Goal: Register for event/course

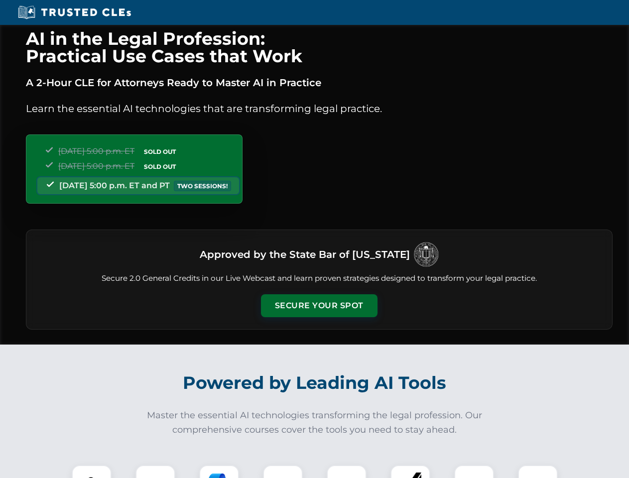
click at [319, 306] on button "Secure Your Spot" at bounding box center [319, 305] width 117 height 23
click at [92, 472] on img at bounding box center [91, 485] width 29 height 29
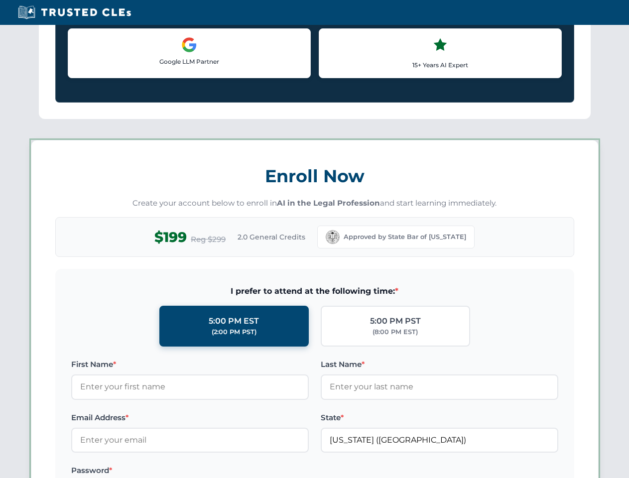
click at [219, 472] on label "Password *" at bounding box center [190, 471] width 238 height 12
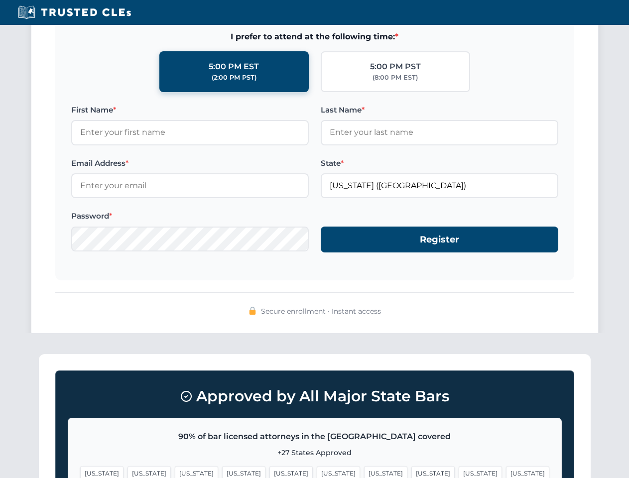
click at [459, 472] on span "[US_STATE]" at bounding box center [480, 473] width 43 height 14
